Goal: Task Accomplishment & Management: Manage account settings

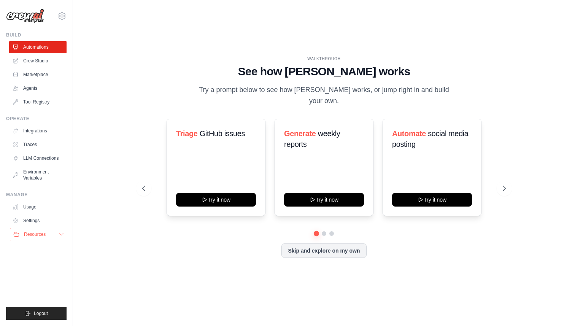
click at [35, 233] on span "Resources" at bounding box center [35, 234] width 22 height 6
click at [133, 127] on div "WALKTHROUGH See how CrewAI works Try a prompt below to see how CrewAI works, or…" at bounding box center [324, 163] width 382 height 214
click at [319, 246] on button "Skip and explore on my own" at bounding box center [323, 249] width 85 height 14
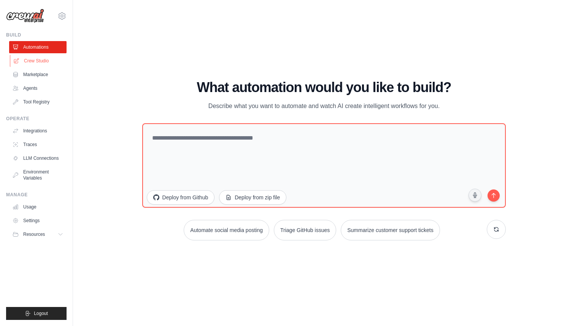
click at [34, 62] on link "Crew Studio" at bounding box center [38, 61] width 57 height 12
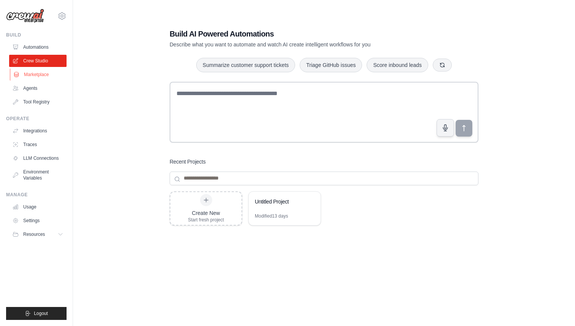
click at [27, 76] on link "Marketplace" at bounding box center [38, 74] width 57 height 12
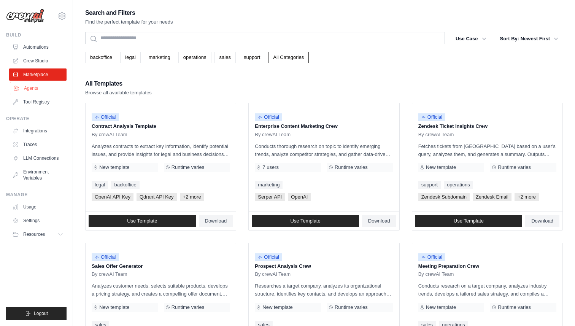
click at [32, 92] on link "Agents" at bounding box center [38, 88] width 57 height 12
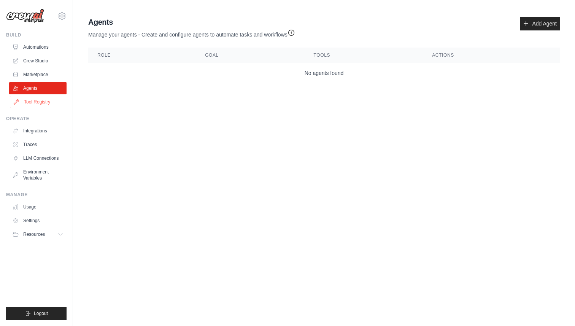
click at [39, 101] on link "Tool Registry" at bounding box center [38, 102] width 57 height 12
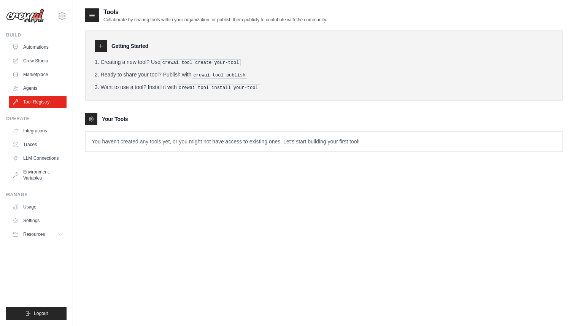
click at [35, 14] on img at bounding box center [25, 16] width 38 height 14
click at [61, 14] on icon at bounding box center [61, 15] width 9 height 9
click at [61, 34] on div "[EMAIL_ADDRESS][DOMAIN_NAME]" at bounding box center [62, 33] width 55 height 8
click at [46, 50] on link "Settings" at bounding box center [62, 51] width 67 height 14
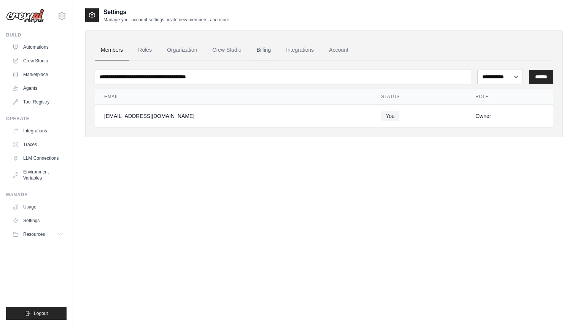
click at [268, 52] on link "Billing" at bounding box center [263, 50] width 26 height 21
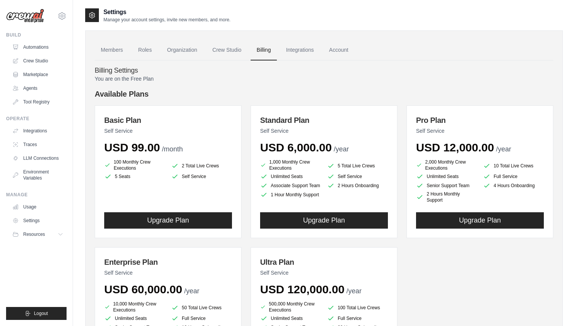
click at [234, 84] on div "You are on the Free Plan Available Plans Basic Plan Self Service USD 99.00 /mon…" at bounding box center [324, 235] width 458 height 321
click at [360, 72] on h4 "Billing Settings" at bounding box center [324, 71] width 458 height 8
click at [226, 74] on h4 "Billing Settings" at bounding box center [324, 71] width 458 height 8
